Goal: Task Accomplishment & Management: Manage account settings

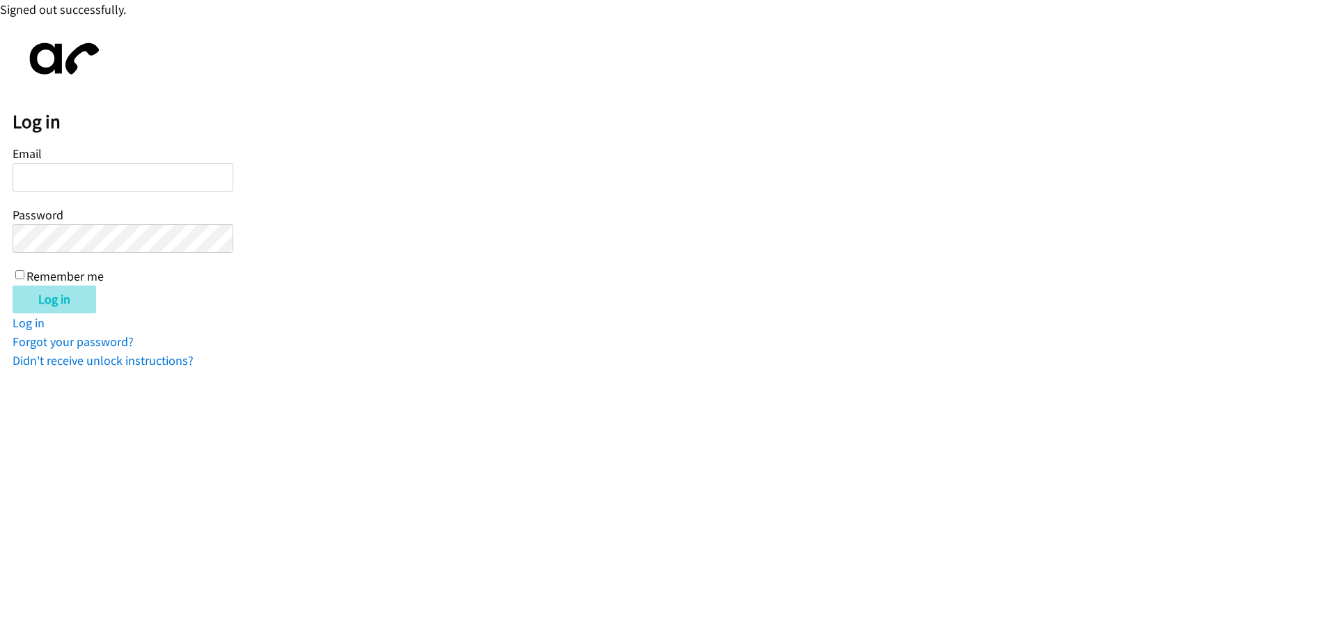
type input "[EMAIL_ADDRESS][DOMAIN_NAME]"
click at [49, 297] on input "Log in" at bounding box center [55, 300] width 84 height 28
type input "[EMAIL_ADDRESS][DOMAIN_NAME]"
click at [45, 298] on input "Log in" at bounding box center [55, 300] width 84 height 28
type input "[EMAIL_ADDRESS][DOMAIN_NAME]"
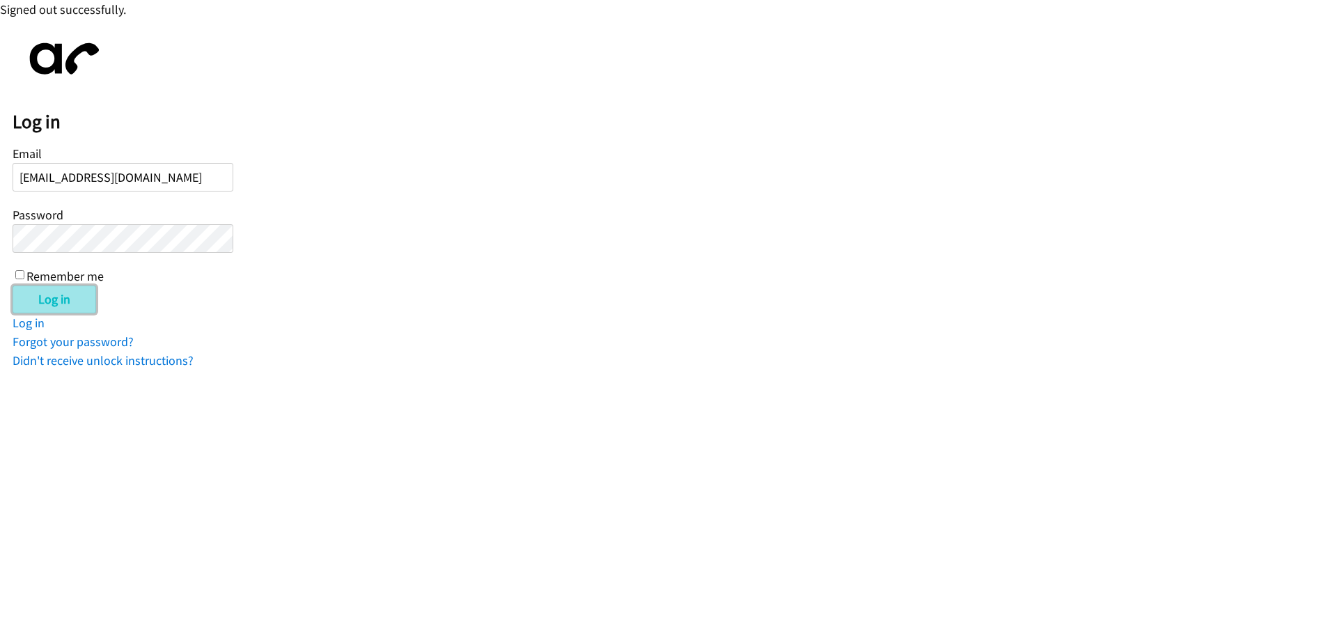
click at [61, 297] on input "Log in" at bounding box center [55, 300] width 84 height 28
